Goal: Task Accomplishment & Management: Manage account settings

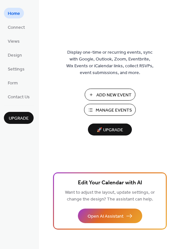
click at [92, 111] on button "Manage Events" at bounding box center [110, 110] width 52 height 12
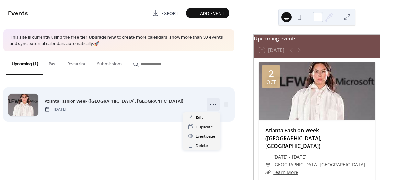
click at [213, 103] on icon at bounding box center [213, 104] width 10 height 10
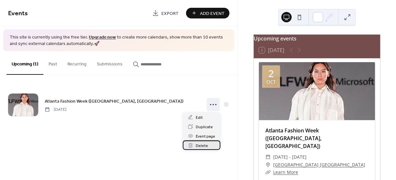
click at [205, 144] on span "Delete" at bounding box center [202, 145] width 12 height 7
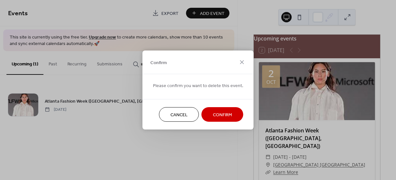
click at [217, 113] on span "Confirm" at bounding box center [222, 115] width 19 height 7
